Goal: Find specific page/section: Find specific page/section

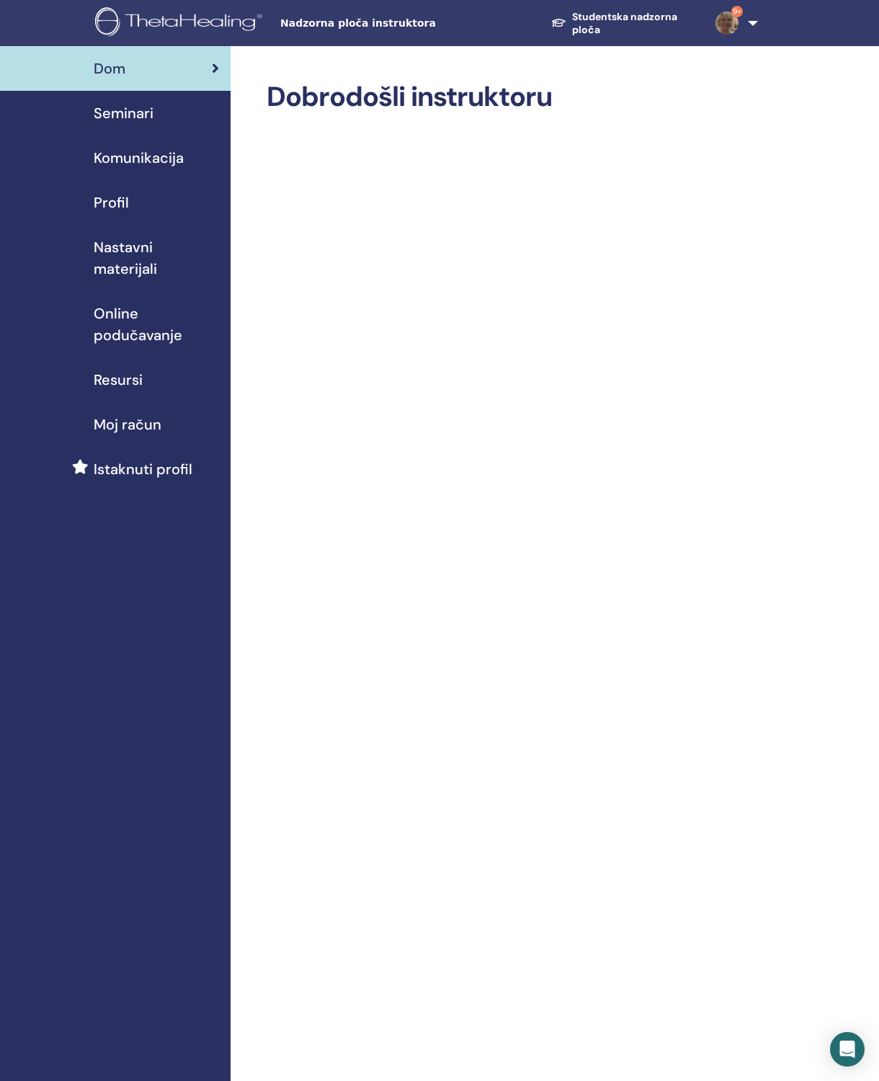
click at [177, 241] on span "Nastavni materijali" at bounding box center [156, 257] width 125 height 43
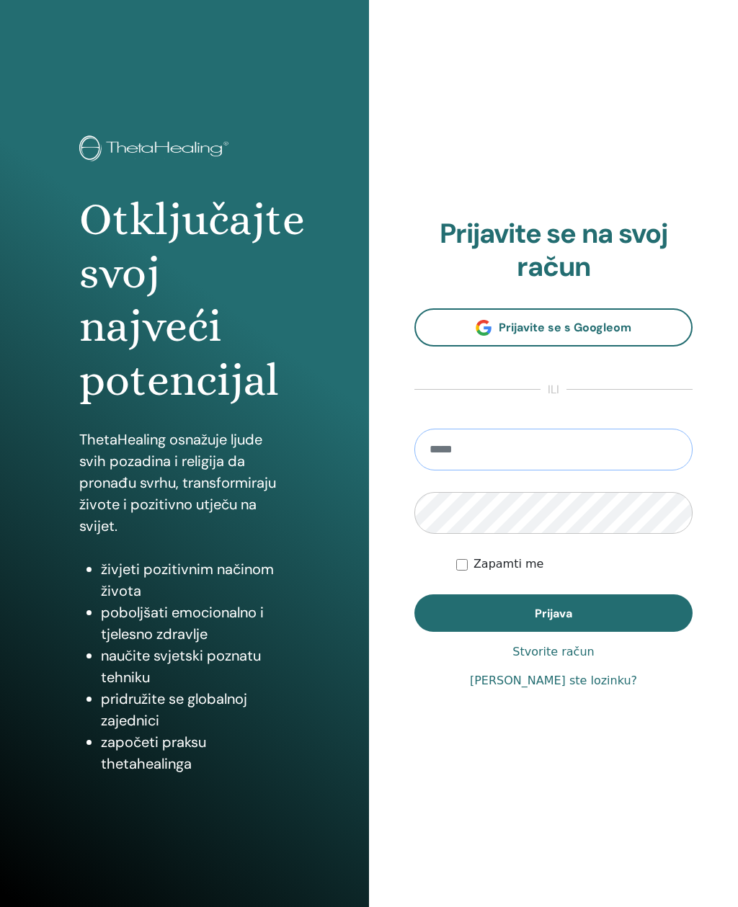
type input "**********"
click at [553, 612] on button "Prijava" at bounding box center [553, 612] width 278 height 37
click at [548, 617] on span "Prijava" at bounding box center [553, 613] width 37 height 15
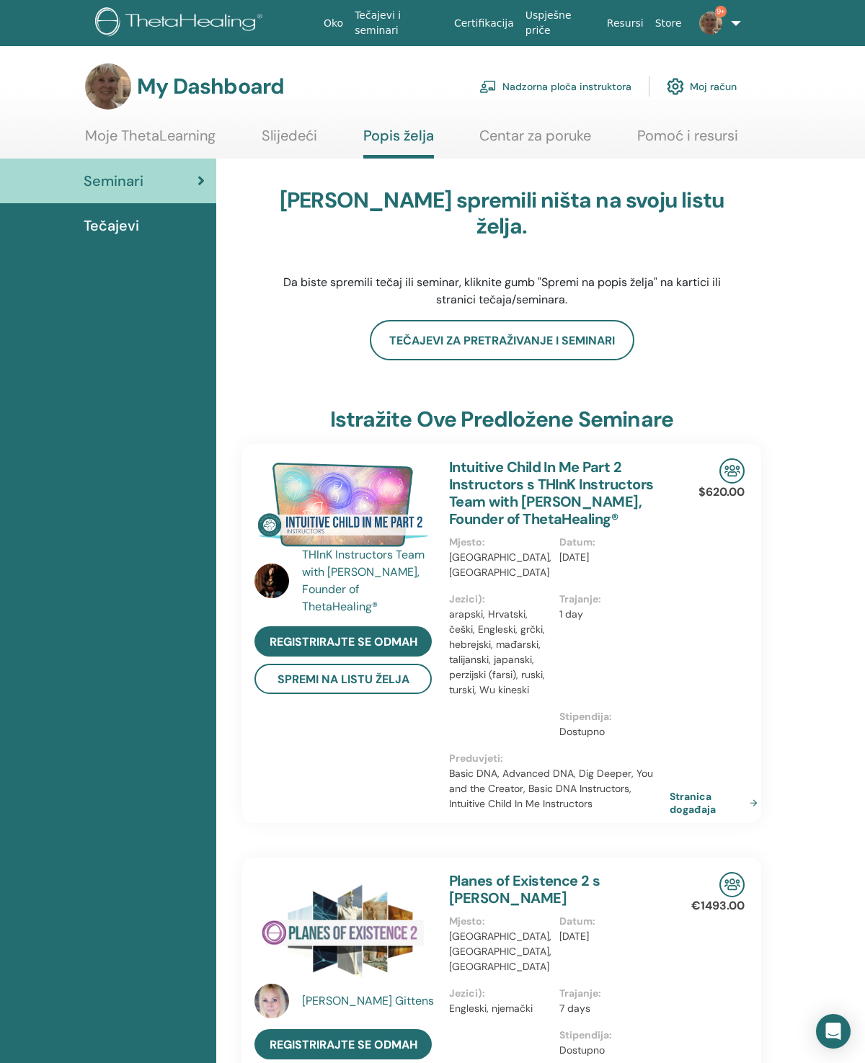
click at [545, 97] on link "Nadzorna ploča instruktora" at bounding box center [555, 87] width 152 height 32
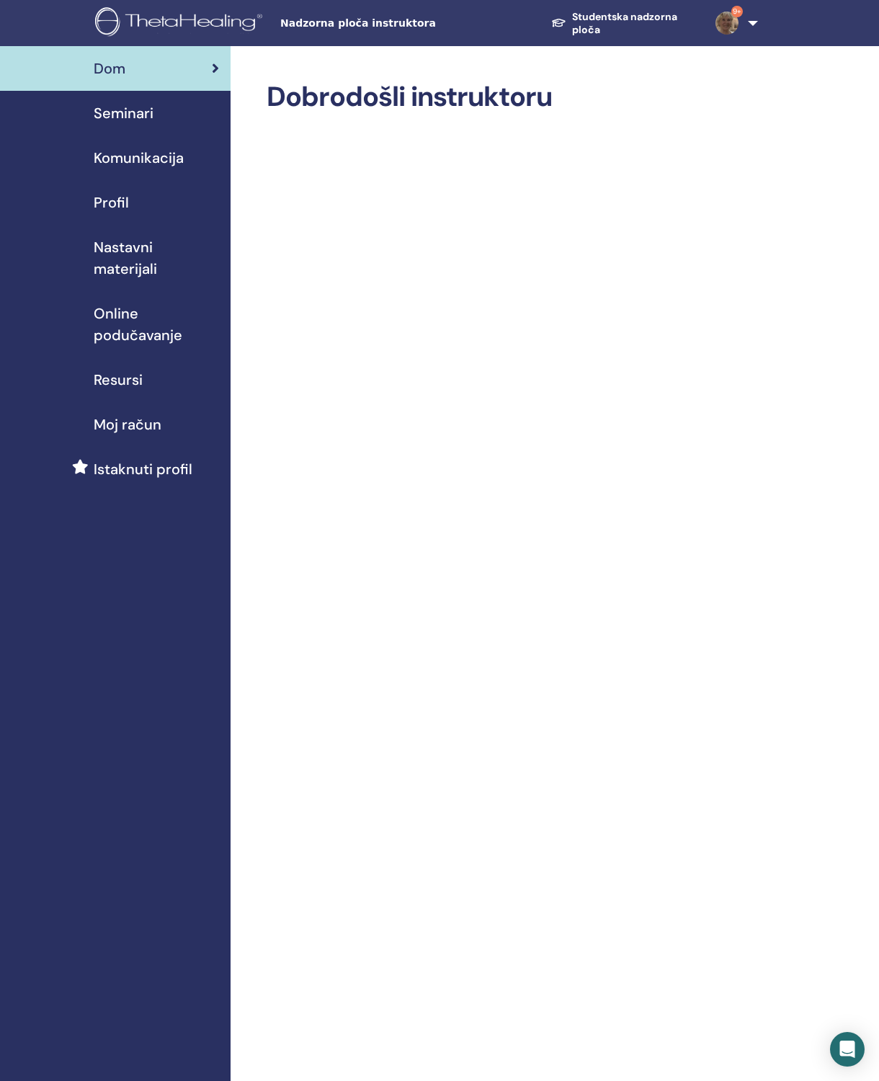
click at [179, 252] on span "Nastavni materijali" at bounding box center [156, 257] width 125 height 43
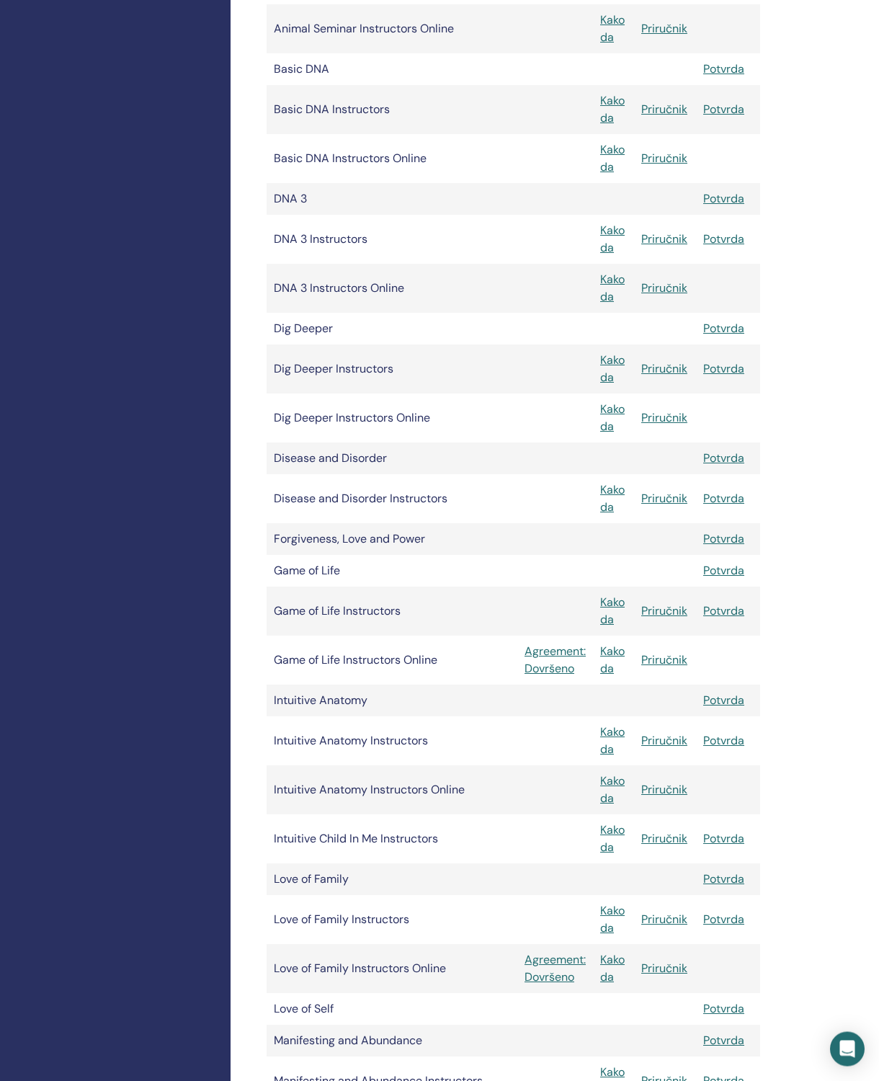
scroll to position [628, 0]
click at [349, 1006] on td "Love of Self" at bounding box center [392, 1009] width 251 height 32
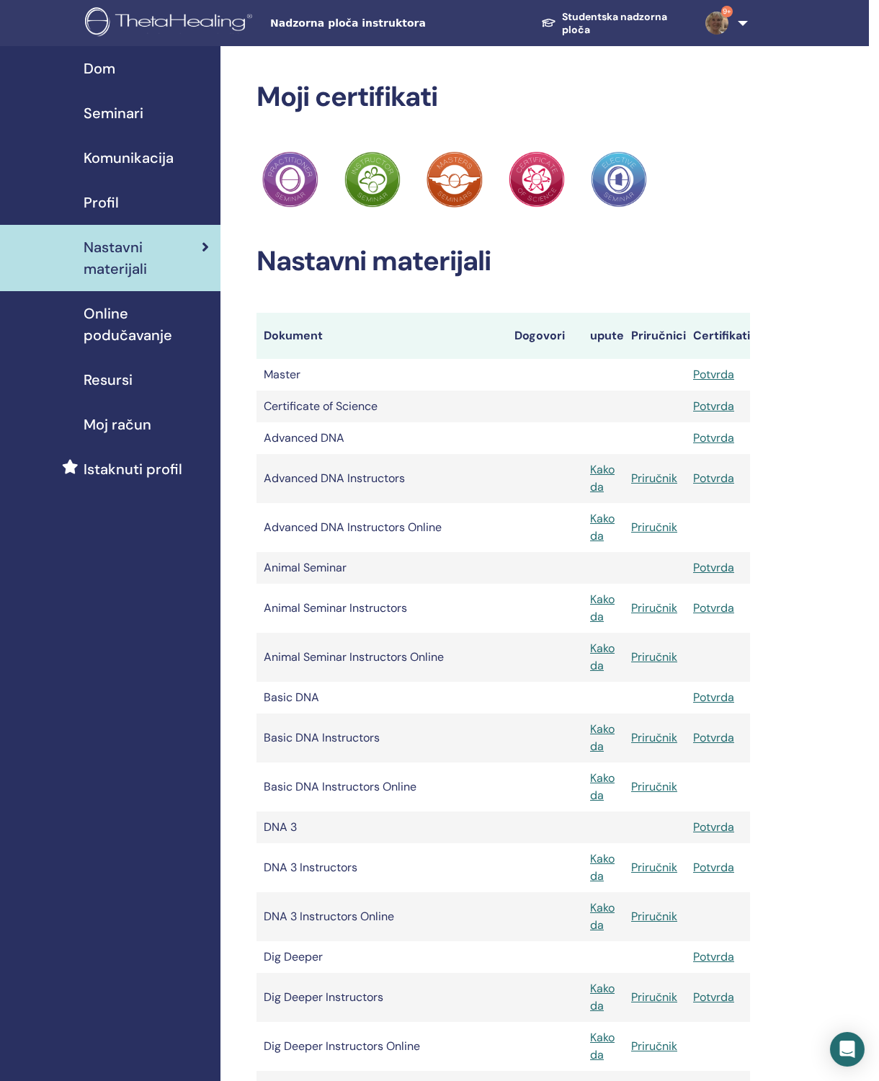
scroll to position [0, 11]
click at [124, 203] on div "Profil" at bounding box center [104, 203] width 207 height 22
